Goal: Transaction & Acquisition: Purchase product/service

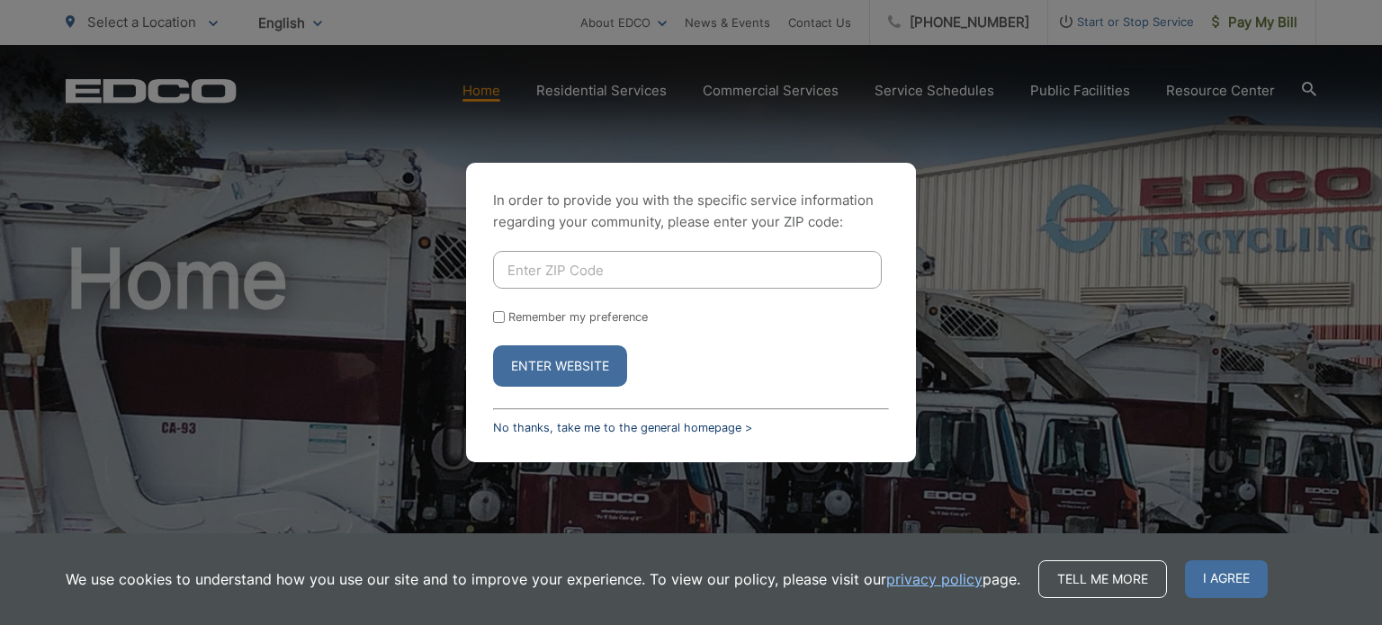
click at [711, 425] on link "No thanks, take me to the general homepage >" at bounding box center [622, 427] width 259 height 13
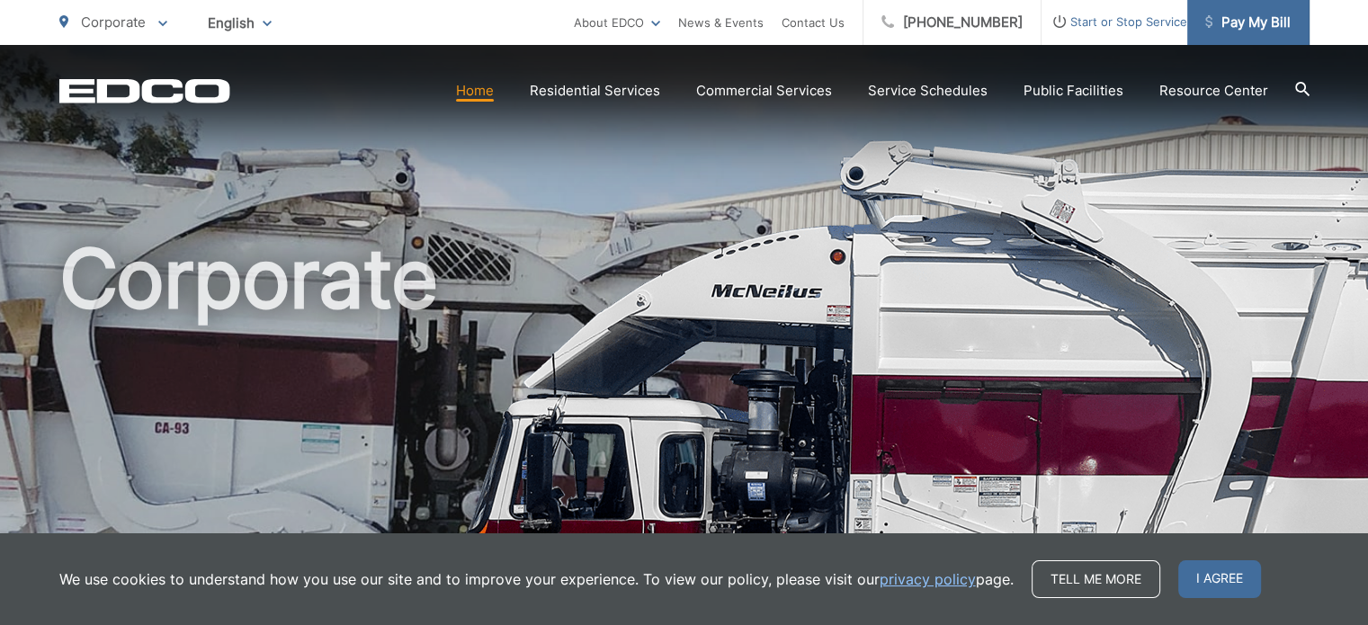
click at [1230, 22] on span "Pay My Bill" at bounding box center [1247, 23] width 85 height 22
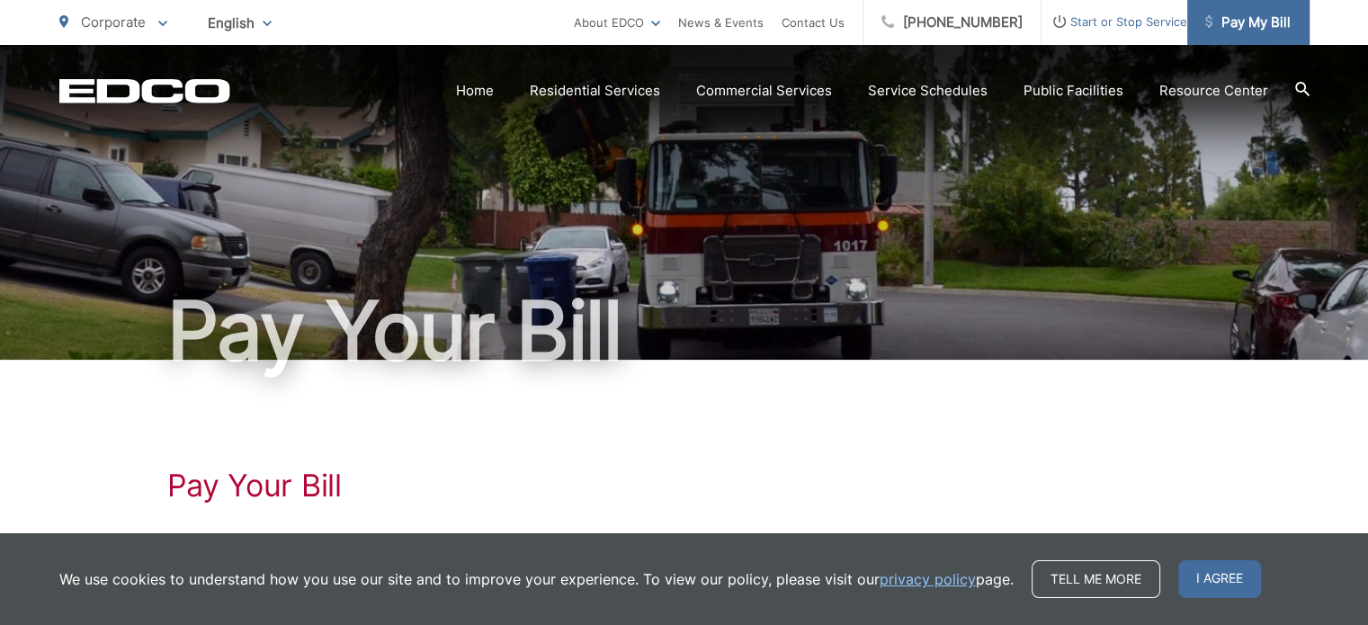
click at [1218, 20] on span "Pay My Bill" at bounding box center [1247, 23] width 85 height 22
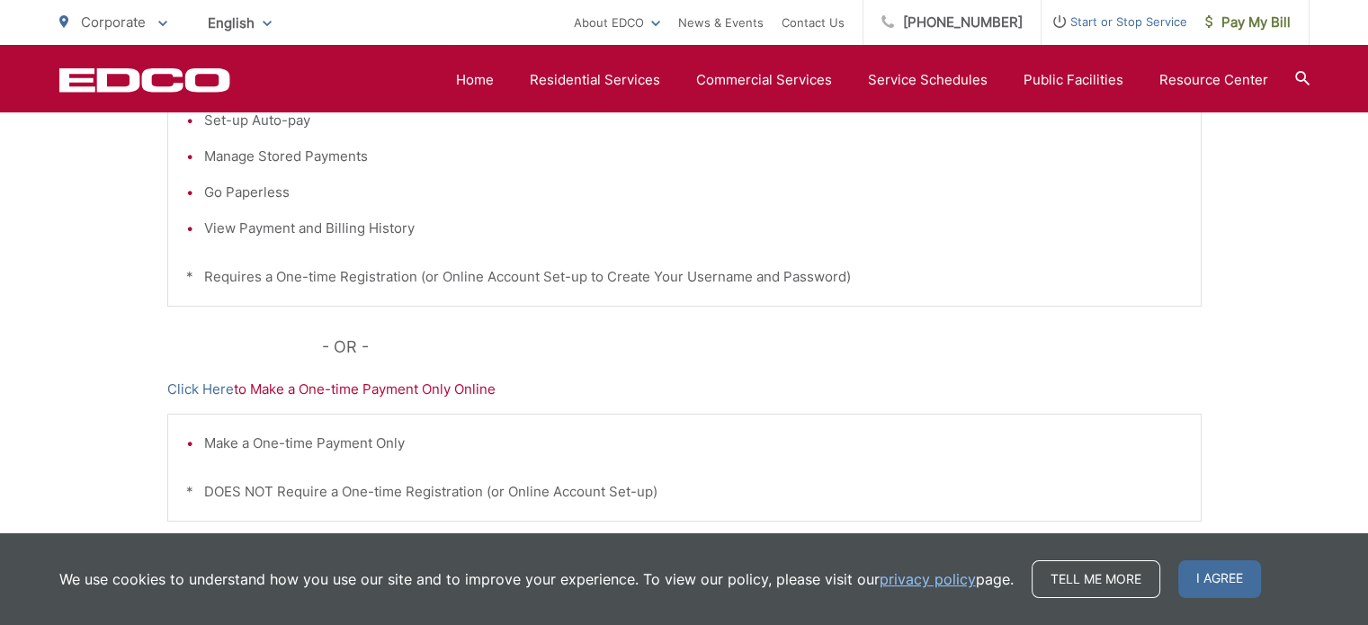
scroll to position [512, 0]
click at [211, 389] on link "Click Here" at bounding box center [200, 389] width 67 height 22
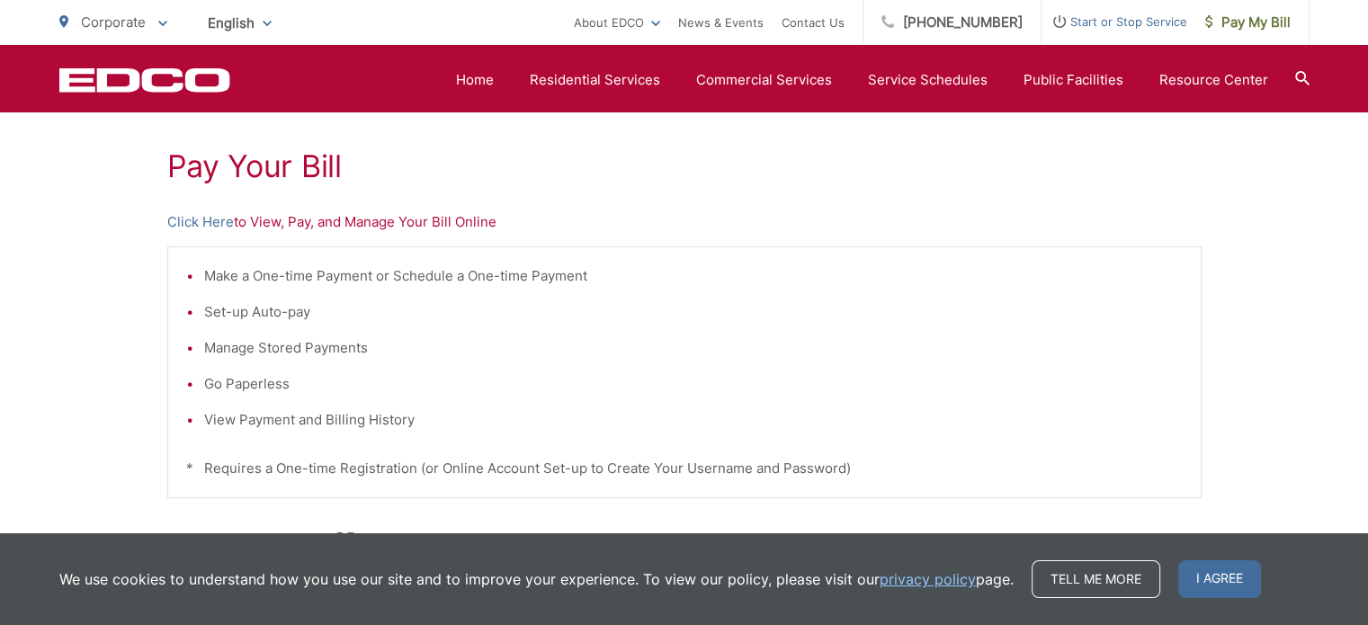
scroll to position [276, 0]
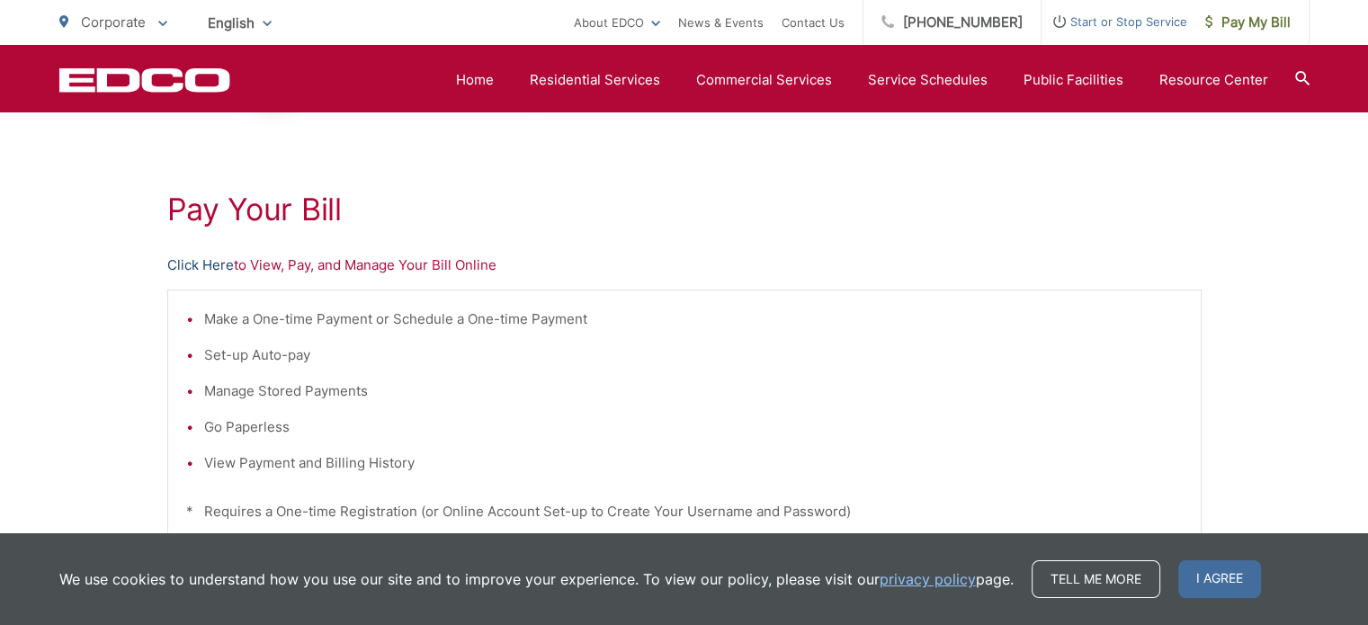
click at [221, 268] on link "Click Here" at bounding box center [200, 266] width 67 height 22
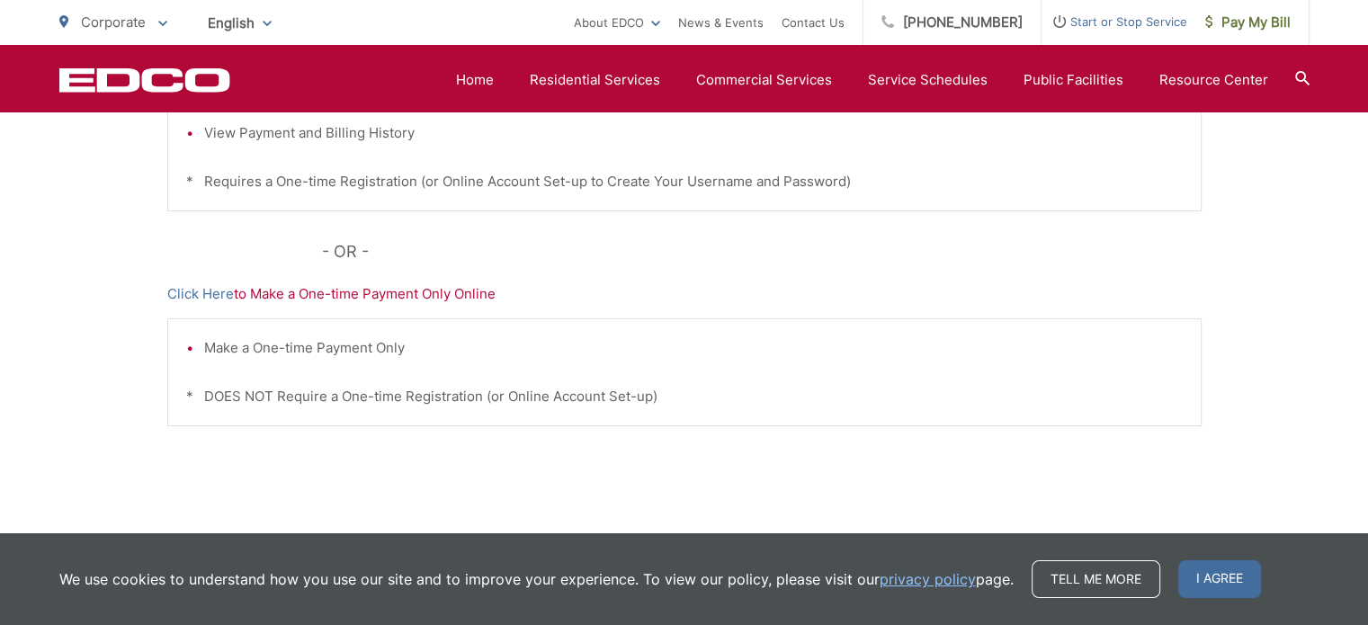
scroll to position [607, 0]
click at [383, 288] on p "Click Here to Make a One-time Payment Only Online" at bounding box center [684, 293] width 1034 height 22
click at [210, 288] on link "Click Here" at bounding box center [200, 293] width 67 height 22
